Goal: Transaction & Acquisition: Download file/media

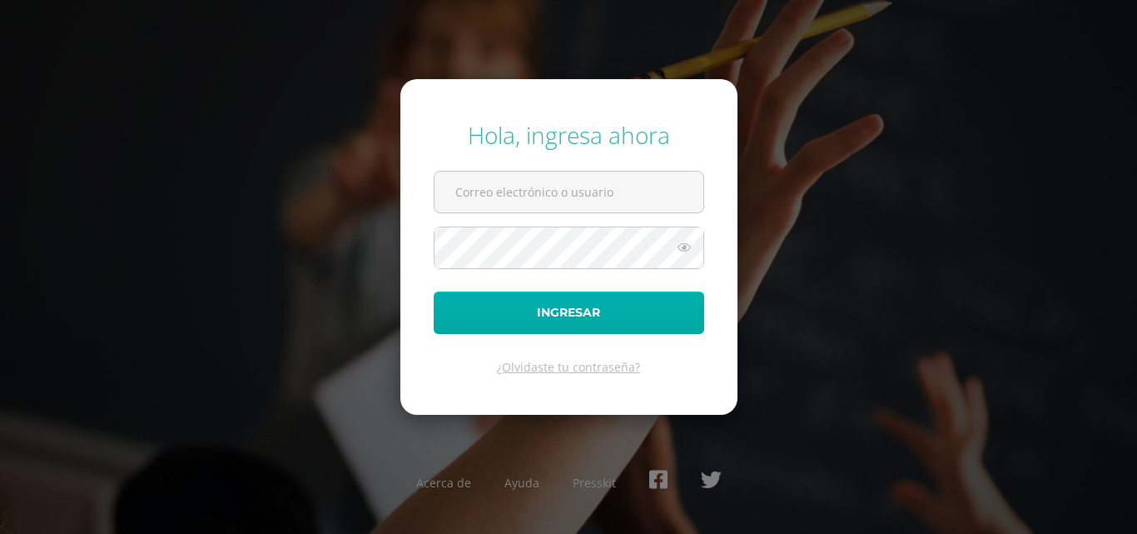
type input "[EMAIL_ADDRESS][DOMAIN_NAME]"
click at [621, 323] on button "Ingresar" at bounding box center [569, 312] width 271 height 42
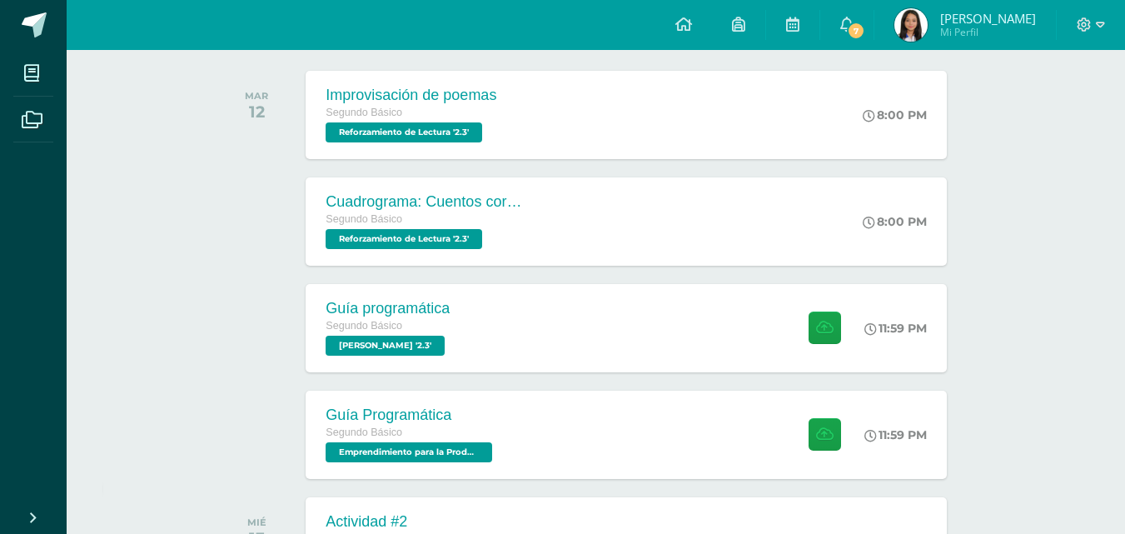
scroll to position [265, 0]
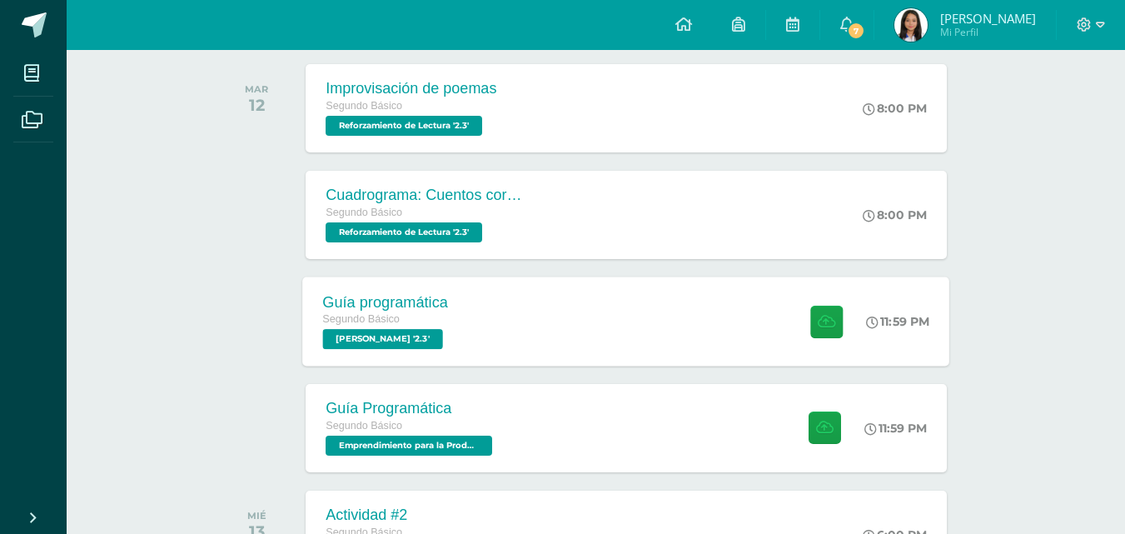
click at [783, 294] on div at bounding box center [823, 320] width 82 height 89
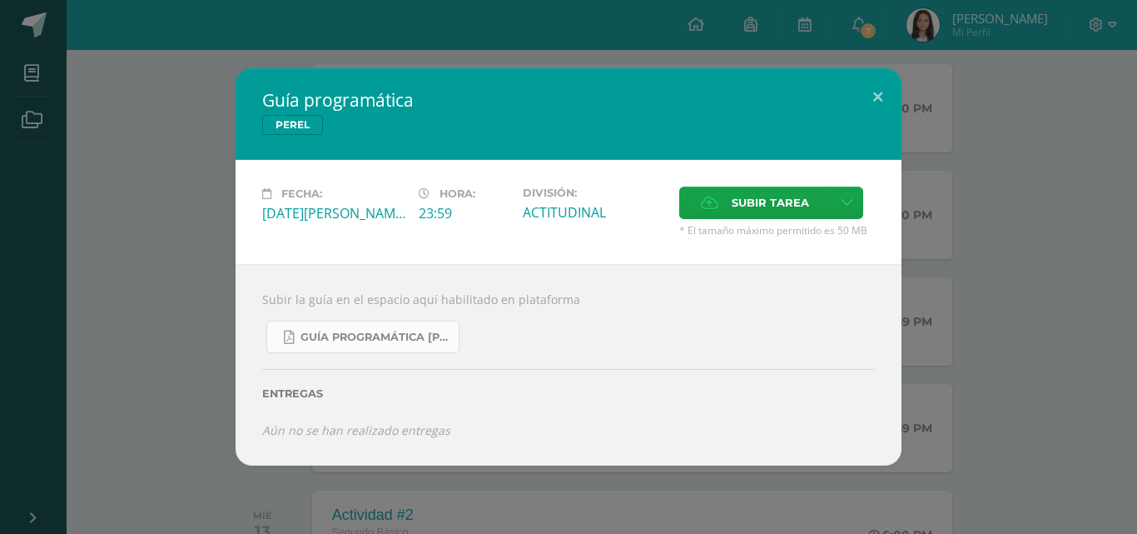
click at [415, 333] on span "Guía Programática [PERSON_NAME] 2do Básico - Bloque 3 - Profe. [PERSON_NAME].pdf" at bounding box center [376, 337] width 150 height 13
click at [874, 96] on button at bounding box center [877, 96] width 47 height 57
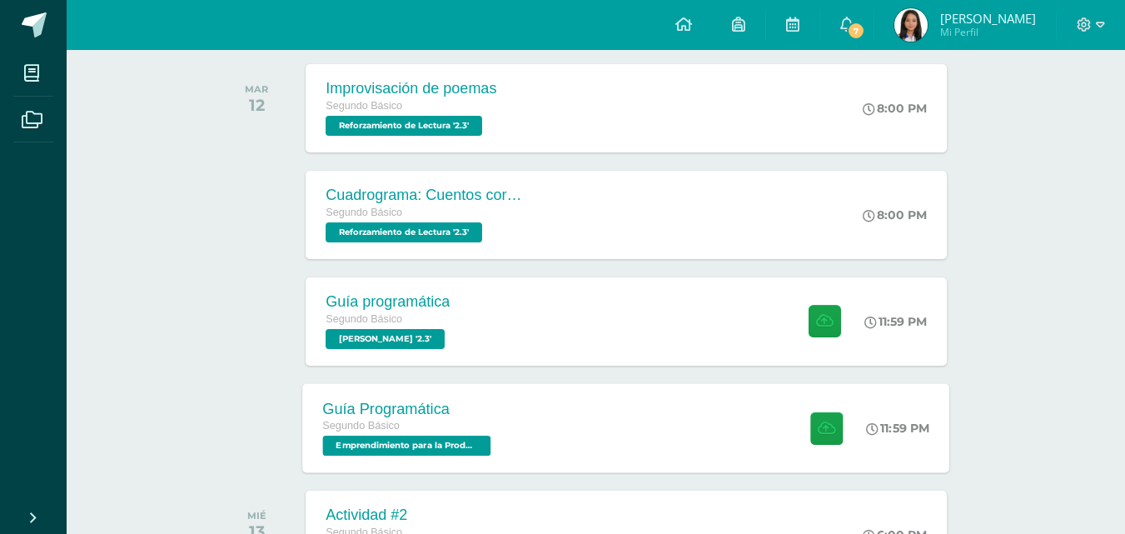
click at [673, 449] on div "Guía Programática Segundo Básico Emprendimiento para la Productividad '2.3' 11:…" at bounding box center [626, 427] width 647 height 89
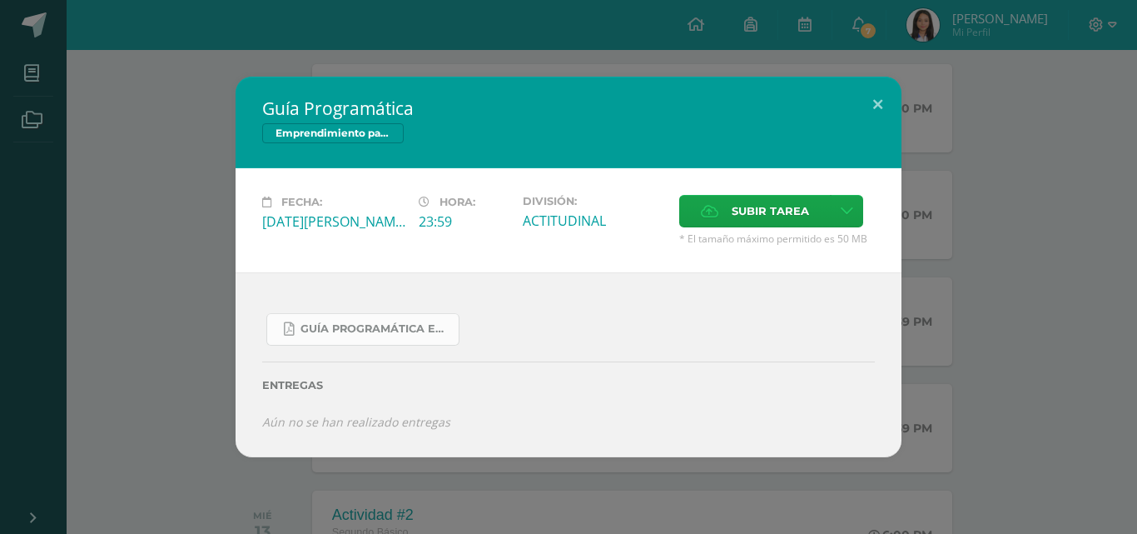
click at [329, 330] on span "Guía Programática Emprendimiento 2do Básico - 3 Bloque - Prof. [PERSON_NAME].pdf" at bounding box center [376, 328] width 150 height 13
click at [873, 96] on button at bounding box center [877, 105] width 47 height 57
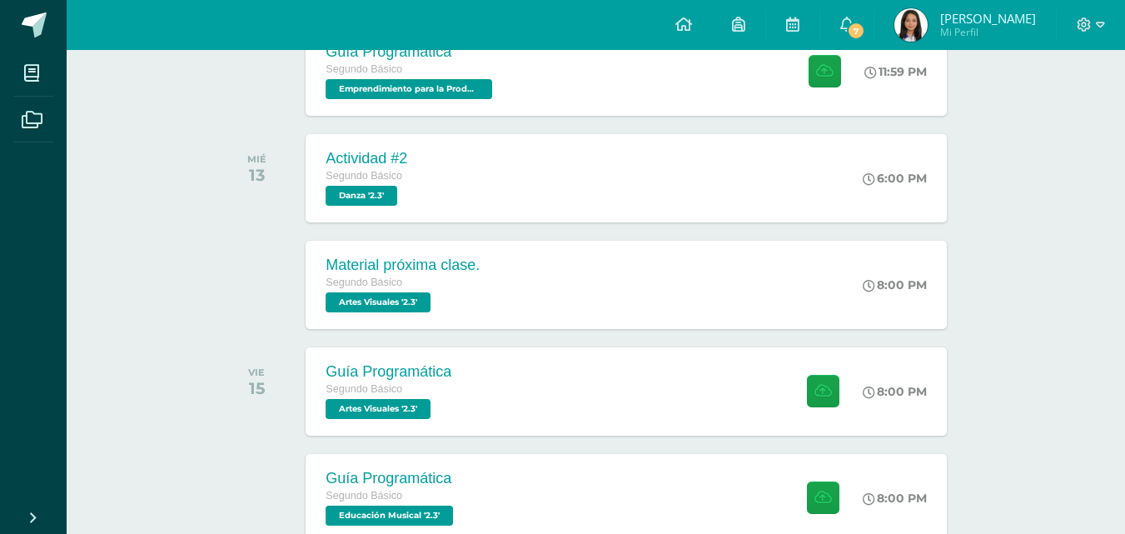
scroll to position [638, 0]
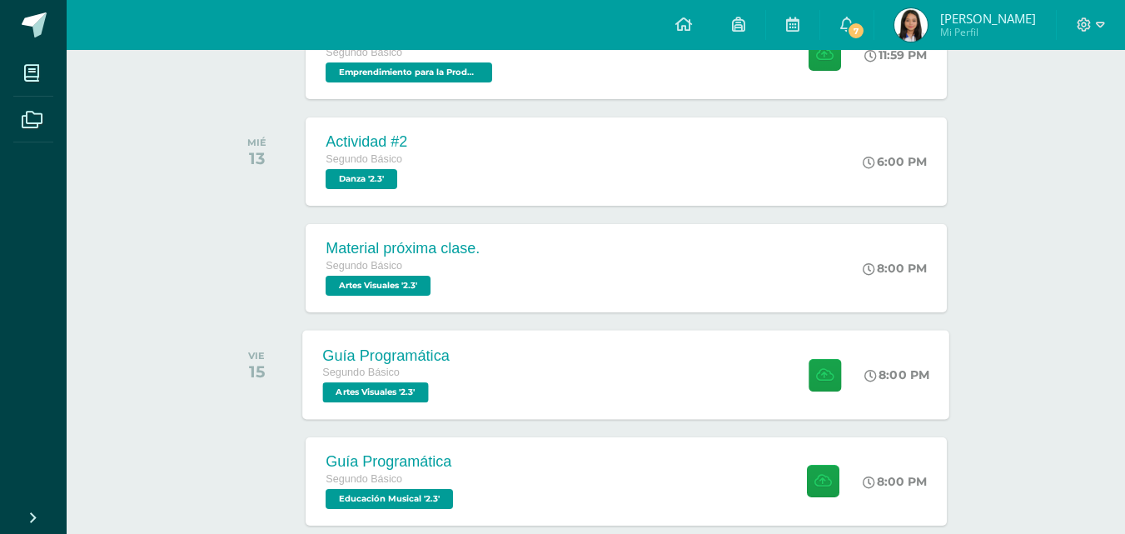
click at [592, 347] on div "Guía Programática Segundo Básico Artes Visuales '2.3' 8:00 PM Guía Programática…" at bounding box center [626, 374] width 647 height 89
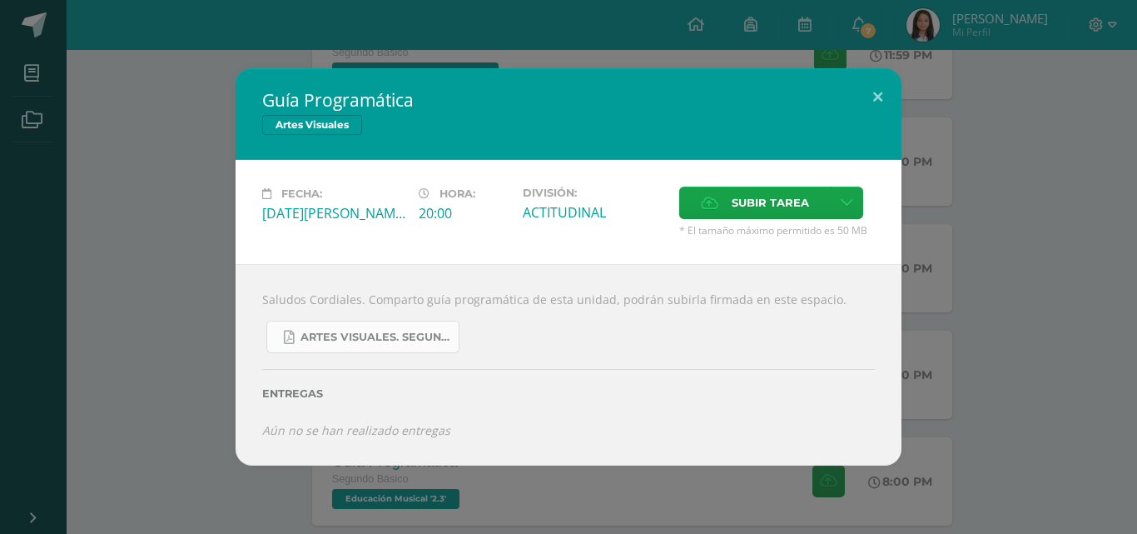
click at [403, 349] on link "Artes Visuales. Segundo básico..pdf" at bounding box center [362, 337] width 193 height 32
click at [920, 146] on div "Guía Programática Artes Visuales Fecha: [DATE][PERSON_NAME] Hora: 20:00 Divisió…" at bounding box center [569, 266] width 1124 height 396
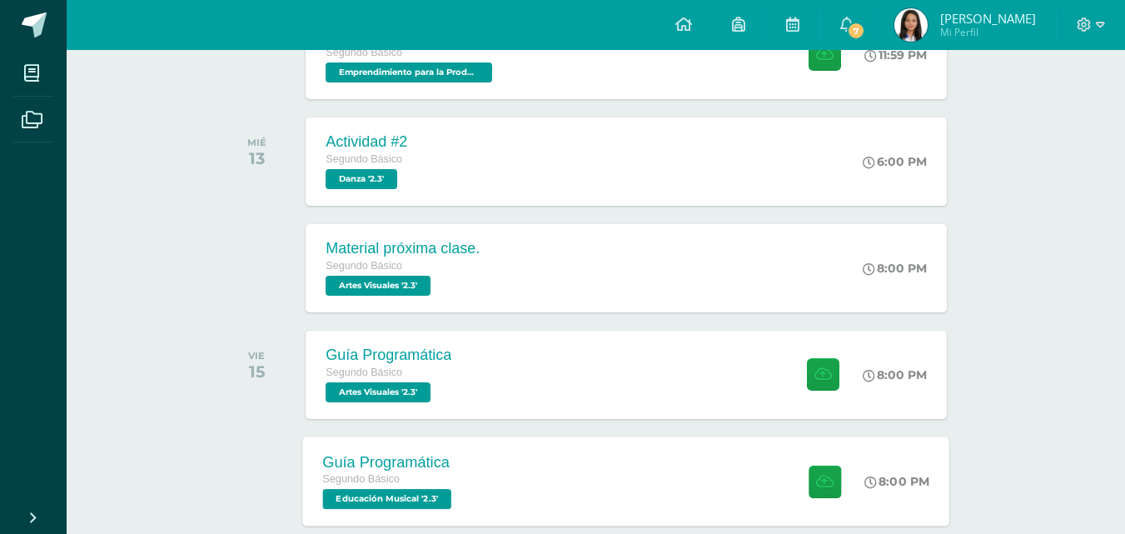
click at [486, 464] on div "Guía Programática Segundo Básico Educación Musical '2.3' 8:00 PM Guía Programát…" at bounding box center [626, 480] width 647 height 89
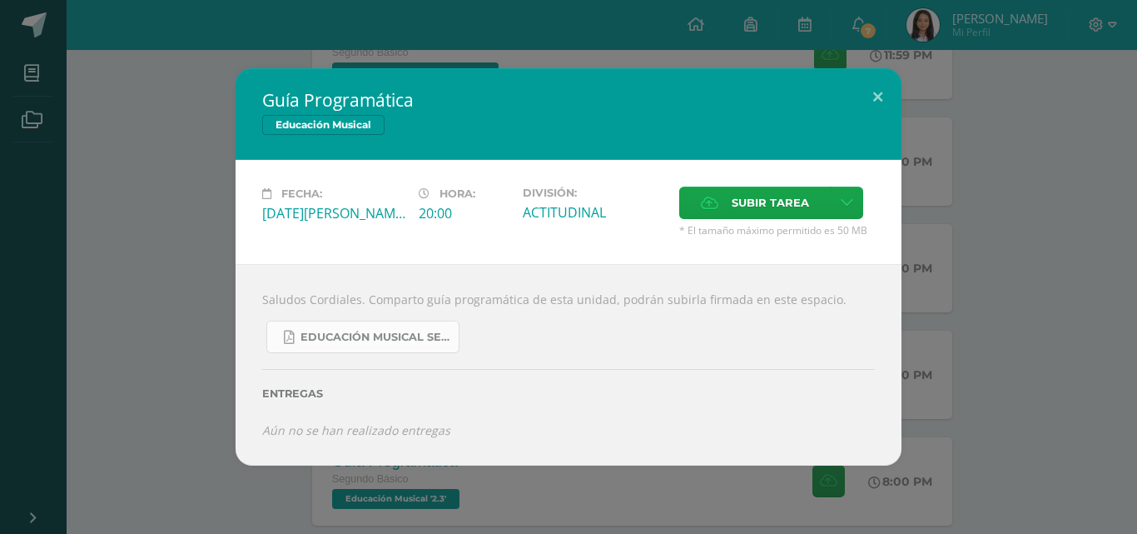
click at [346, 344] on link "Educación Musical Segundo. Básico..pdf" at bounding box center [362, 337] width 193 height 32
click at [1137, 291] on div "Guía Programática Educación Musical Fecha: [DATE][PERSON_NAME] Hora: 20:00 Divi…" at bounding box center [568, 267] width 1137 height 534
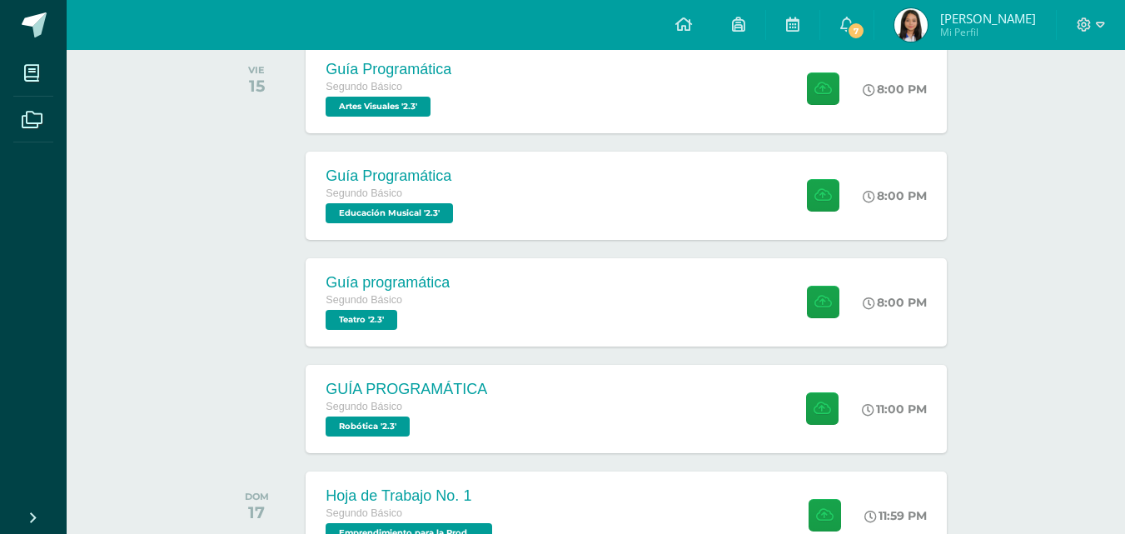
scroll to position [931, 0]
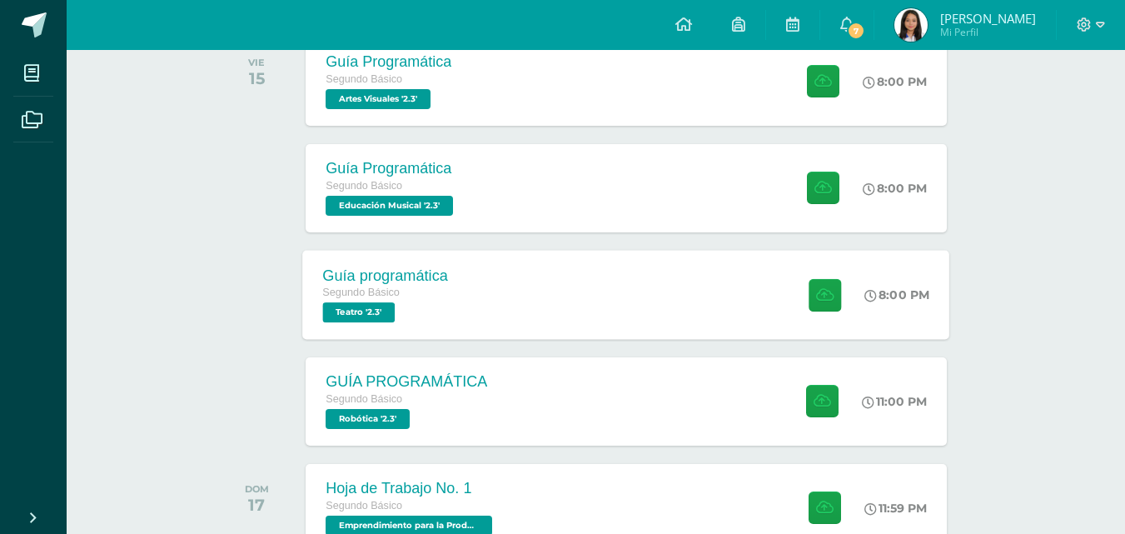
click at [535, 301] on div "Guía programática Segundo Básico Teatro '2.3' 8:00 PM Guía programática Teatro" at bounding box center [626, 294] width 647 height 89
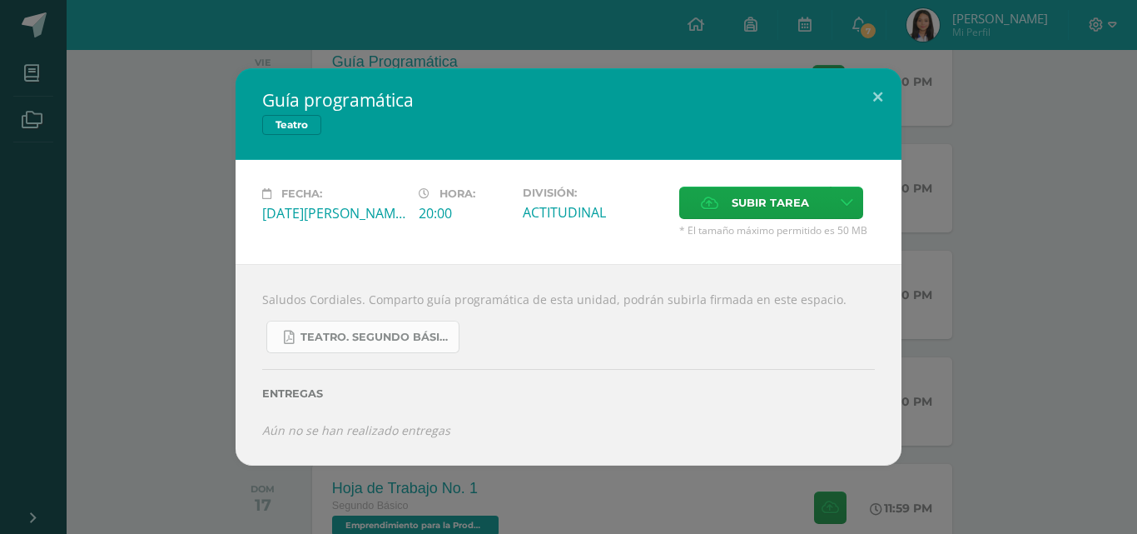
click at [388, 341] on span "Teatro. Segundo Básico..pdf" at bounding box center [376, 337] width 150 height 13
click at [987, 126] on div "Guía programática Teatro Fecha: [DATE][PERSON_NAME] Hora: 20:00 División: ACTIT…" at bounding box center [569, 266] width 1124 height 396
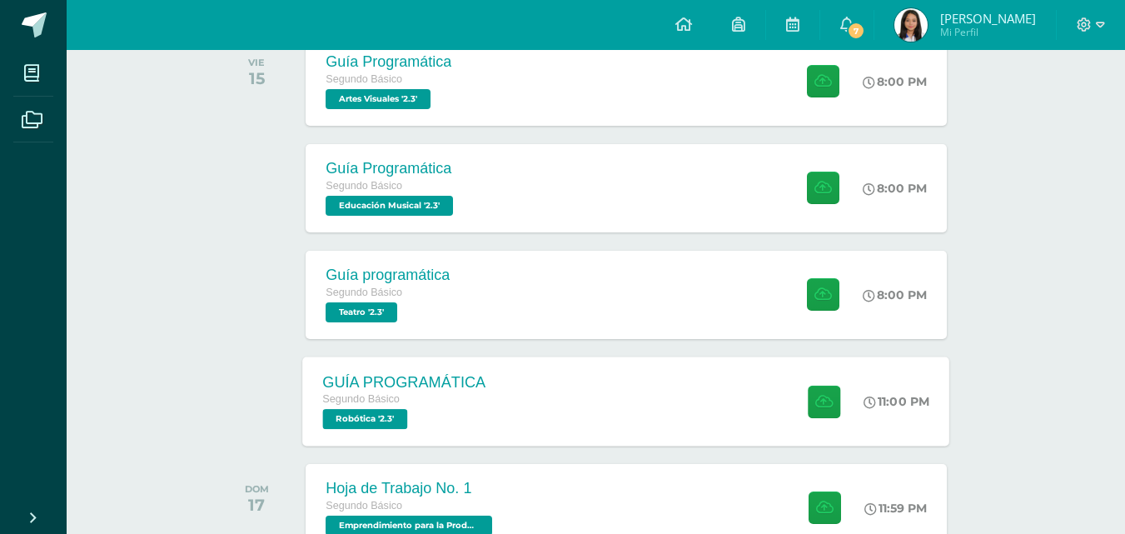
click at [443, 423] on div "Segundo Básico Robótica '2.3'" at bounding box center [404, 409] width 163 height 38
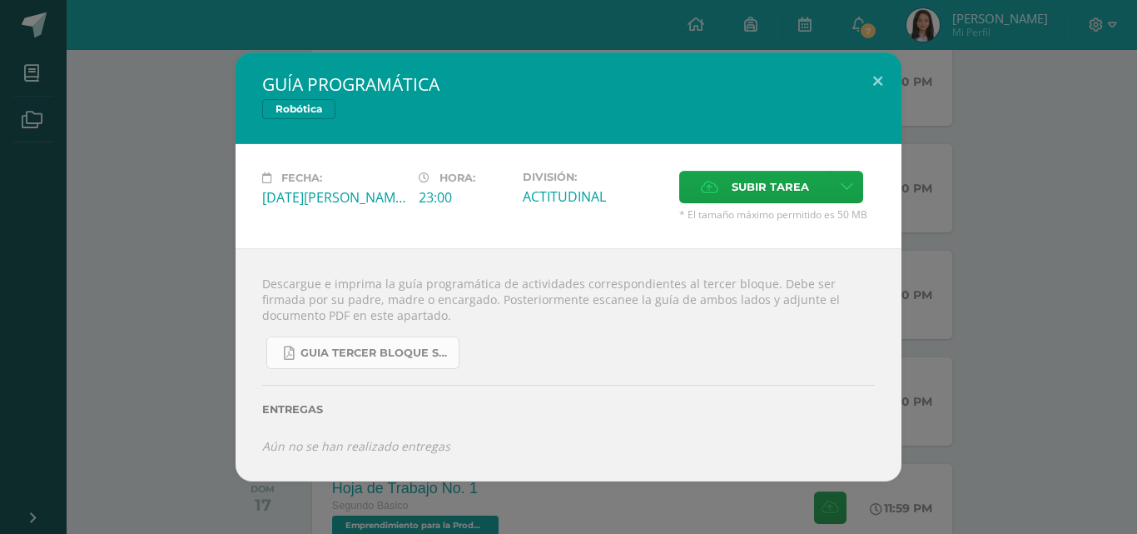
click at [360, 360] on link "GUIA TERCER BLOQUE SEGUNDO BÁSICO.pdf" at bounding box center [362, 352] width 193 height 32
click at [886, 83] on button at bounding box center [877, 80] width 47 height 57
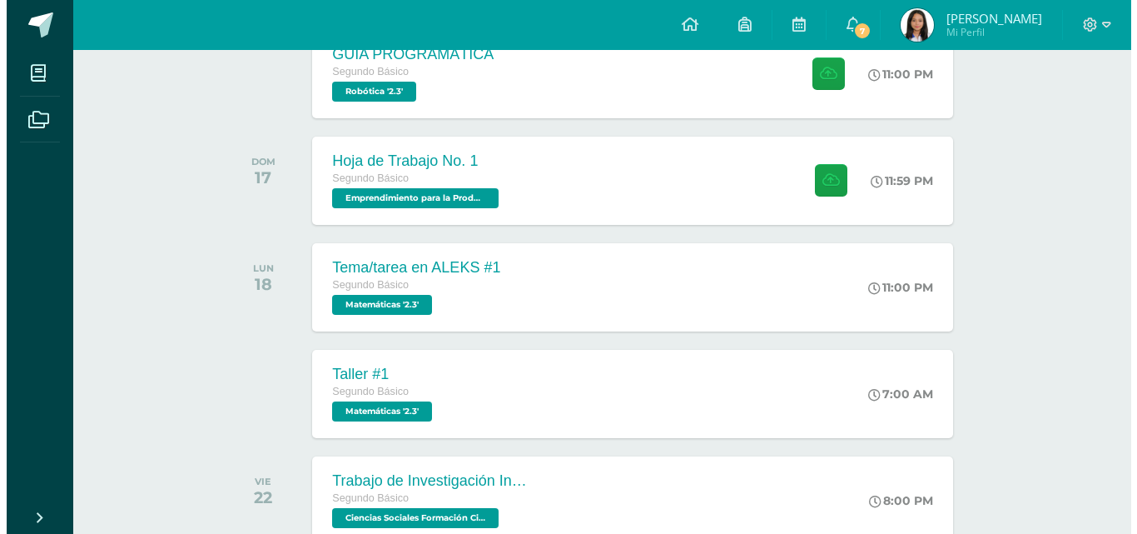
scroll to position [1263, 0]
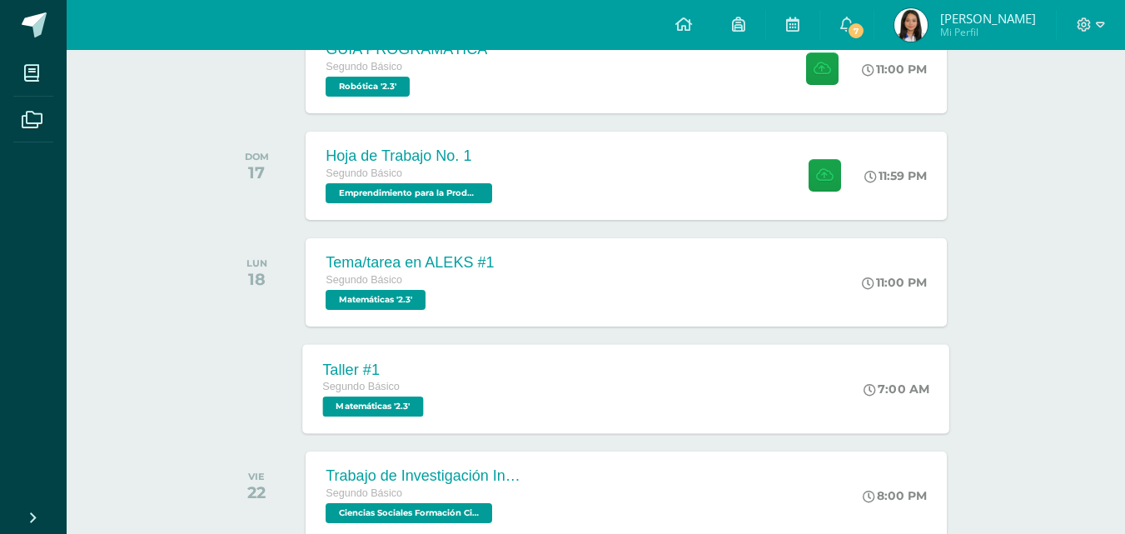
click at [506, 389] on div "Taller #1 Segundo Básico Matemáticas '2.3' 7:00 AM Taller #1 Matemáticas Cargan…" at bounding box center [626, 388] width 647 height 89
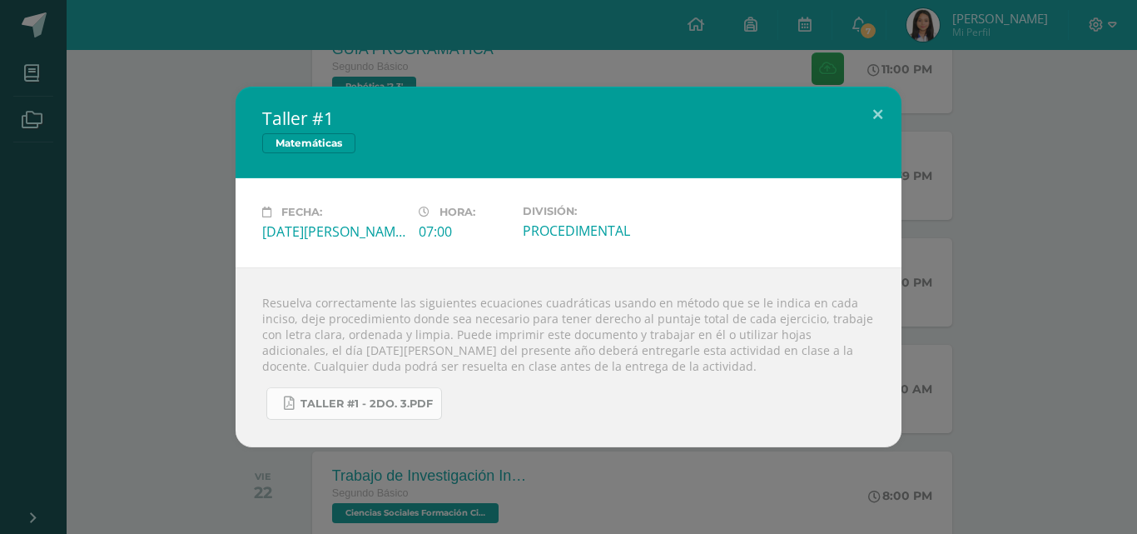
click at [351, 404] on span "Taller #1 - 2do. 3.pdf" at bounding box center [367, 403] width 132 height 13
